Goal: Information Seeking & Learning: Find specific fact

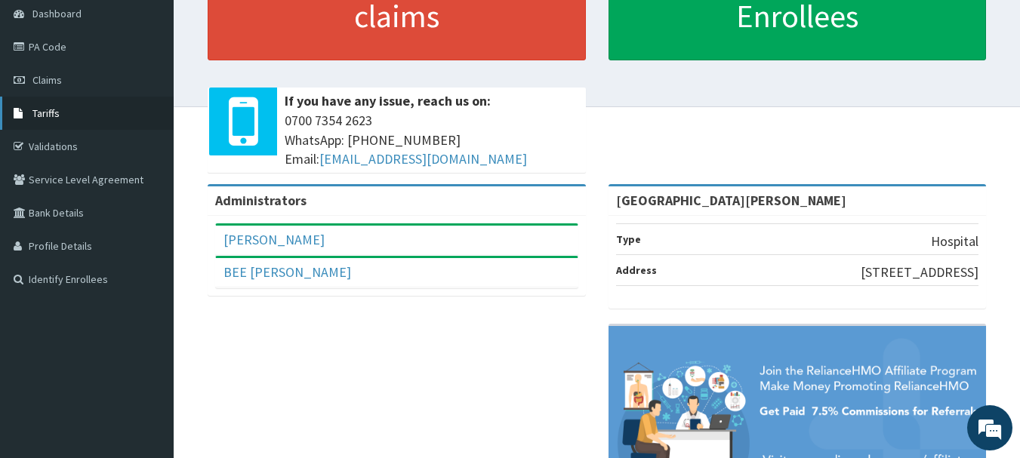
click at [53, 113] on span "Tariffs" at bounding box center [45, 113] width 27 height 14
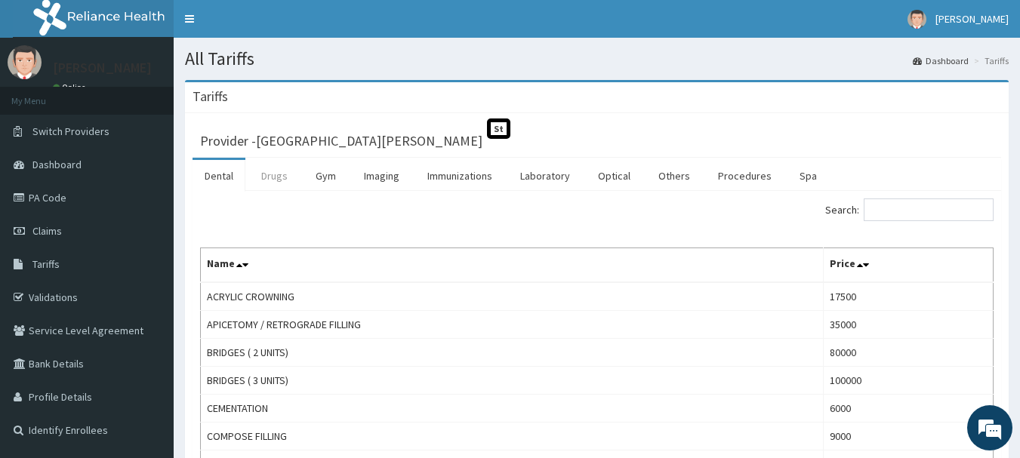
click at [272, 178] on link "Drugs" at bounding box center [274, 176] width 51 height 32
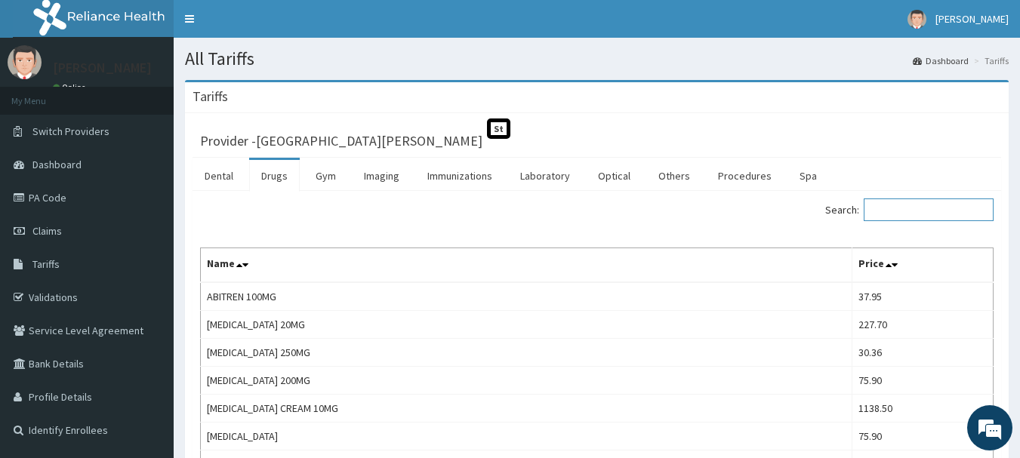
click at [906, 210] on input "Search:" at bounding box center [929, 210] width 130 height 23
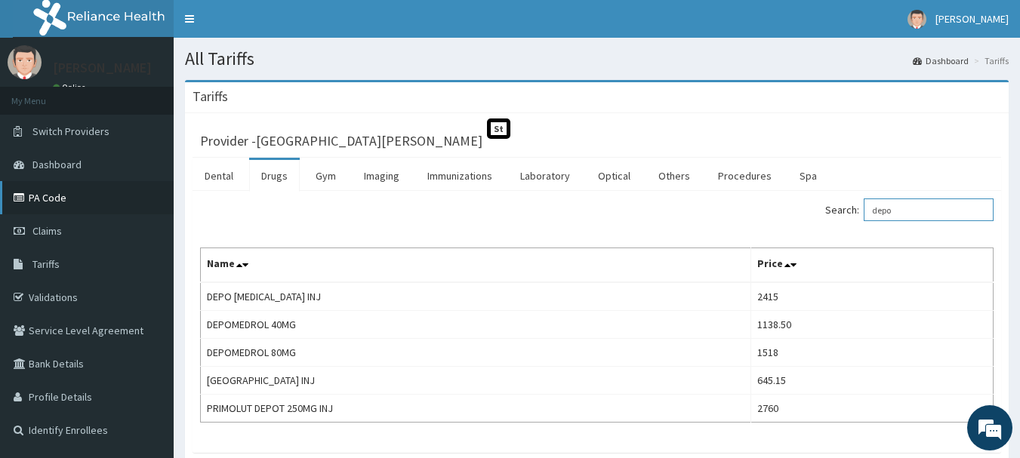
type input "depo"
click at [51, 199] on link "PA Code" at bounding box center [87, 197] width 174 height 33
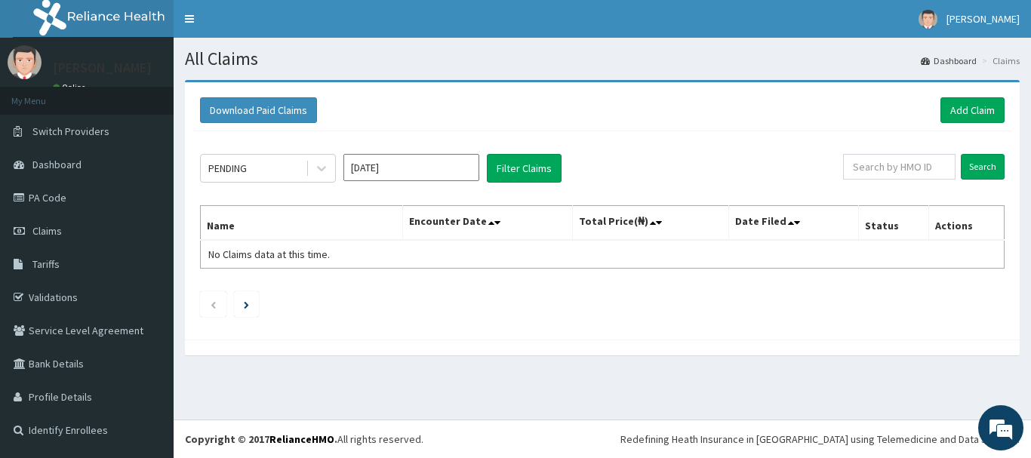
click at [50, 199] on link "PA Code" at bounding box center [87, 197] width 174 height 33
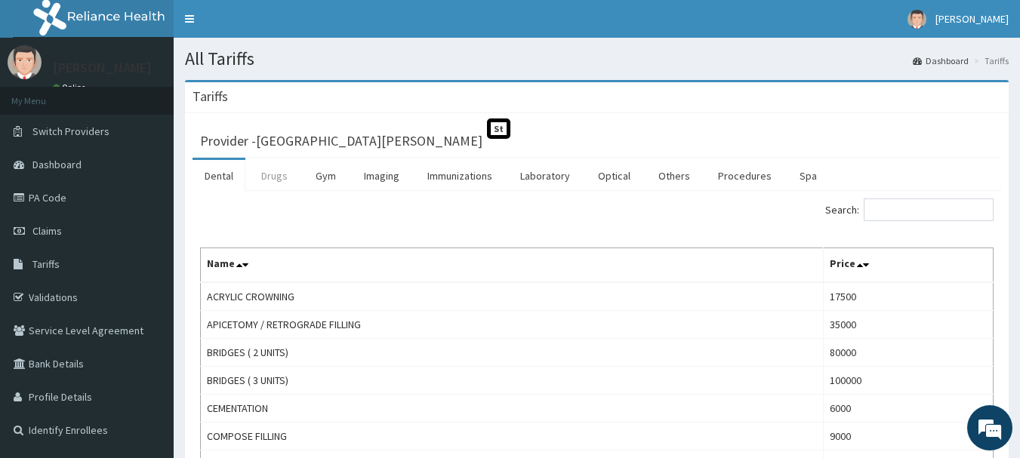
click at [294, 174] on link "Drugs" at bounding box center [274, 176] width 51 height 32
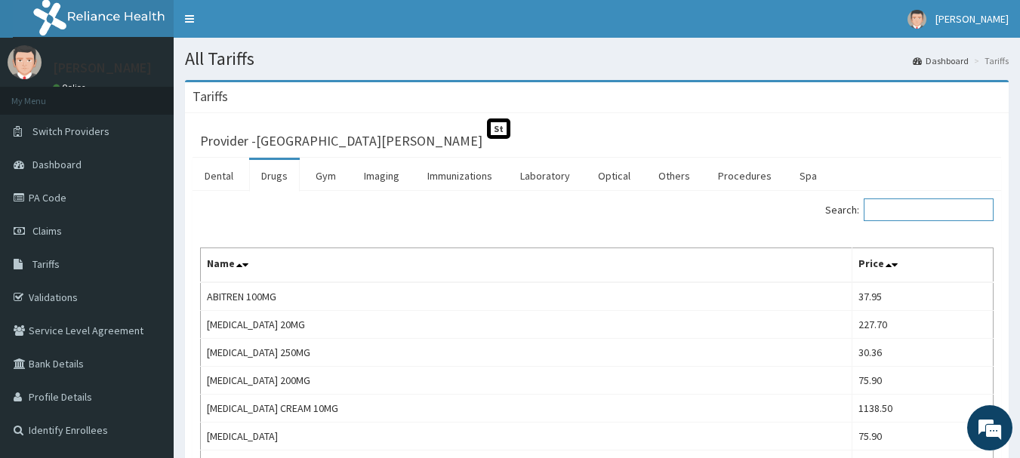
click at [898, 200] on input "Search:" at bounding box center [929, 210] width 130 height 23
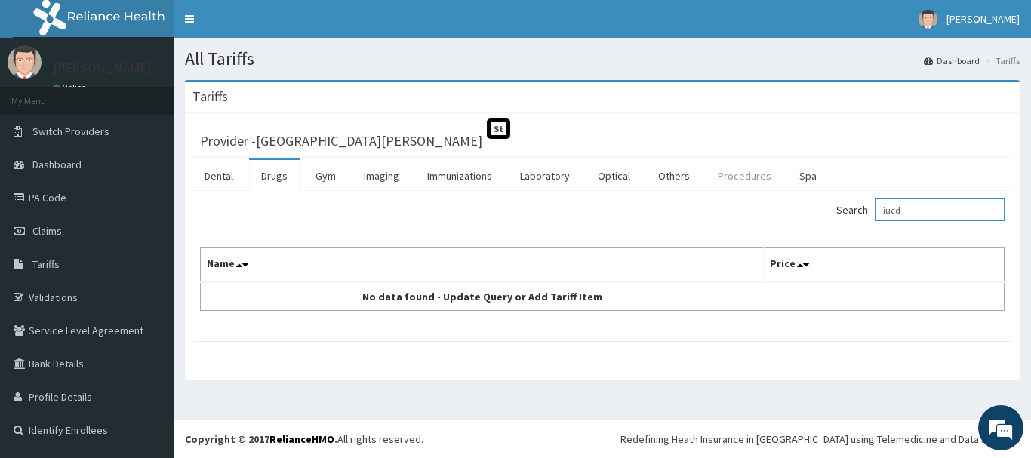
type input "iucd"
click at [710, 175] on link "Procedures" at bounding box center [745, 176] width 78 height 32
click at [913, 214] on input "Search:" at bounding box center [940, 210] width 130 height 23
click at [918, 211] on input "Search:" at bounding box center [940, 210] width 130 height 23
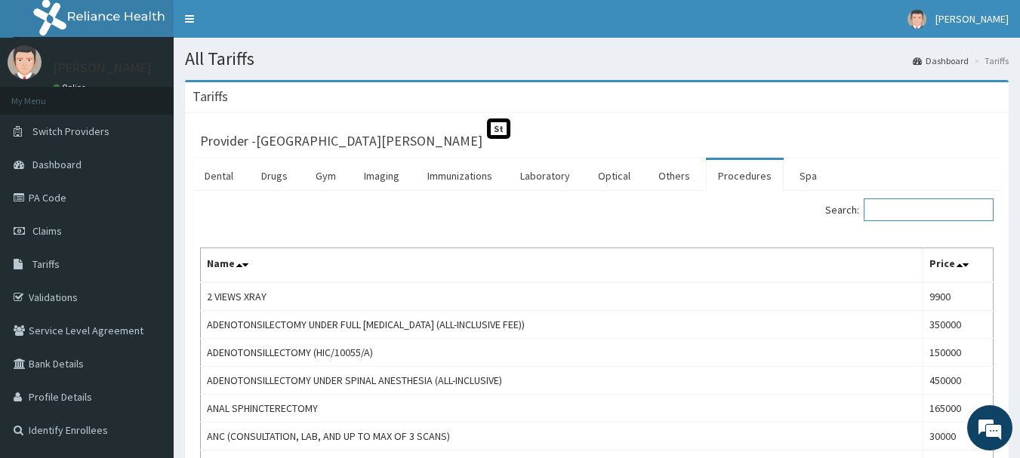
click at [920, 205] on input "Search:" at bounding box center [929, 210] width 130 height 23
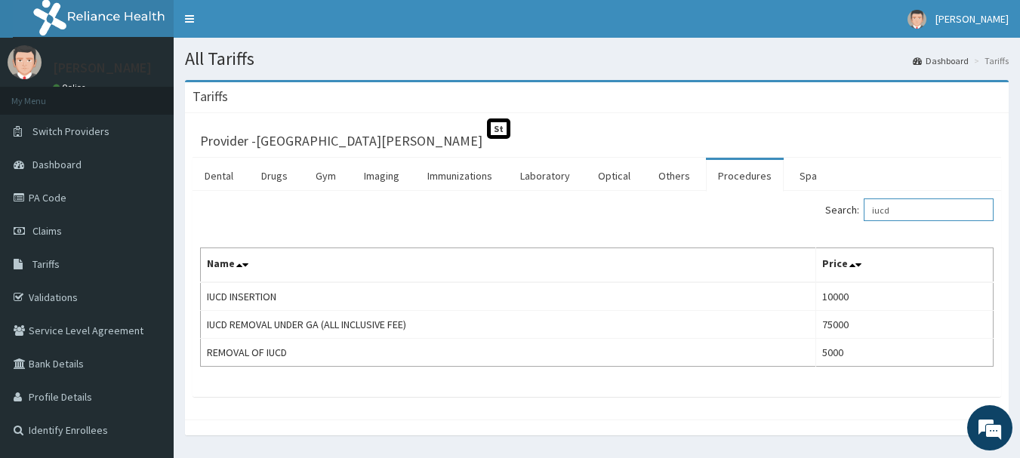
type input "iucd"
click at [29, 197] on link "PA Code" at bounding box center [87, 197] width 174 height 33
